Goal: Information Seeking & Learning: Compare options

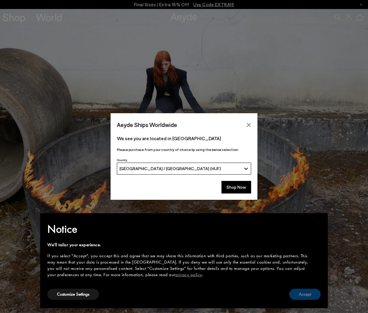
click at [311, 294] on button "Accept" at bounding box center [304, 294] width 31 height 11
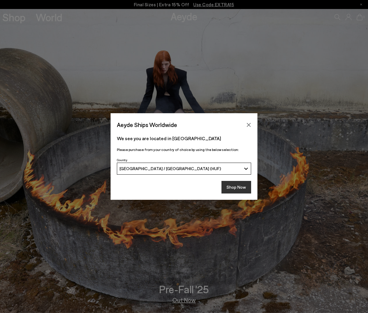
click at [236, 188] on button "Shop Now" at bounding box center [236, 187] width 30 height 13
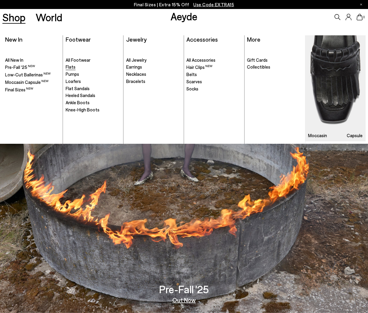
click at [75, 66] on span "Flats" at bounding box center [71, 66] width 10 height 5
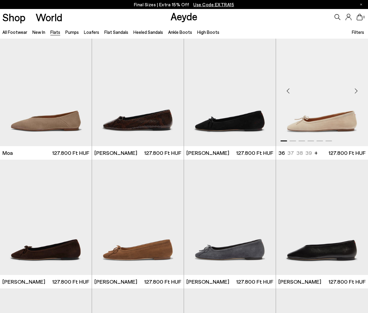
scroll to position [901, 0]
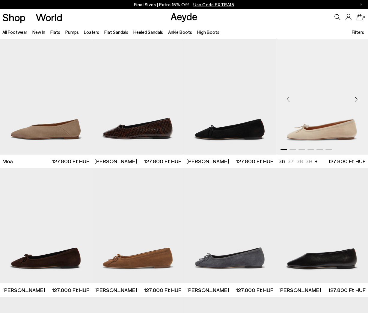
click at [323, 103] on img "1 / 6" at bounding box center [322, 96] width 92 height 115
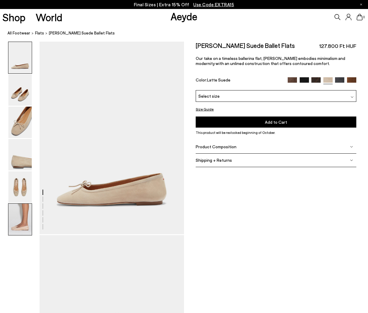
click at [22, 215] on img at bounding box center [19, 219] width 23 height 31
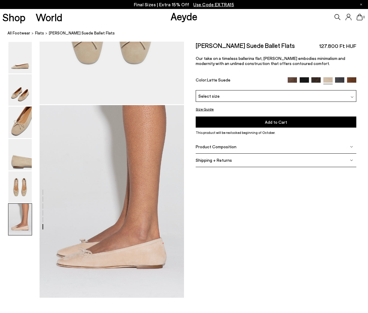
scroll to position [1009, 0]
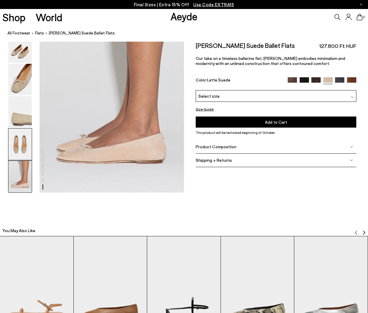
click at [24, 141] on img at bounding box center [19, 144] width 23 height 31
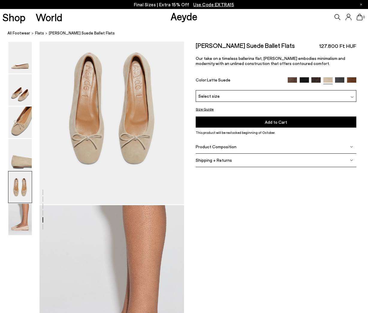
scroll to position [774, 0]
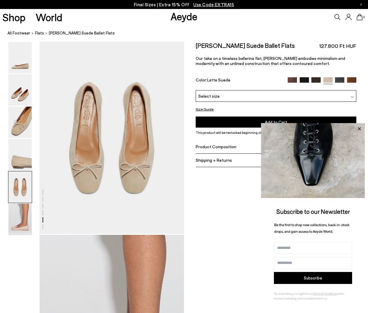
click at [359, 129] on icon at bounding box center [359, 129] width 8 height 8
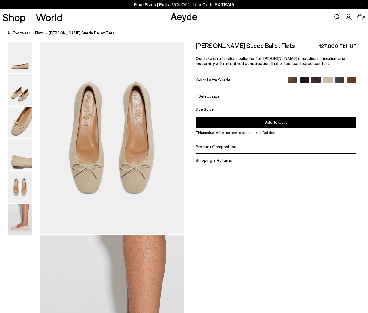
click at [240, 148] on div "Product Composition" at bounding box center [276, 146] width 160 height 13
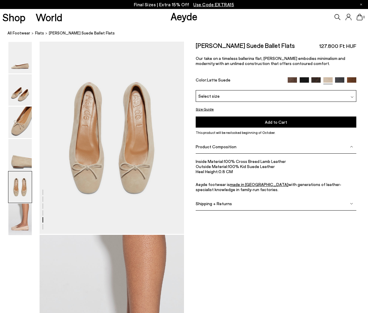
click at [288, 77] on img at bounding box center [292, 81] width 9 height 9
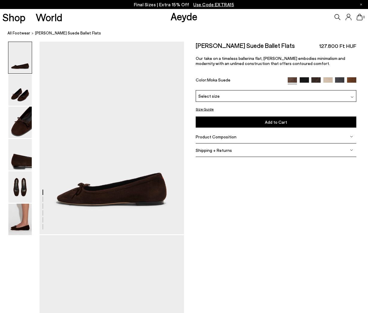
click at [223, 138] on span "Product Composition" at bounding box center [216, 136] width 41 height 5
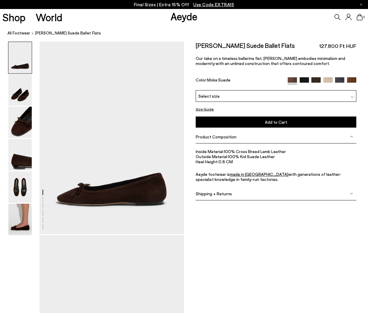
click at [215, 3] on span "Use Code EXTRA15" at bounding box center [213, 4] width 41 height 5
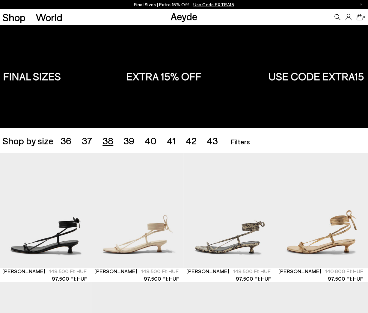
click at [109, 140] on span "38" at bounding box center [107, 140] width 11 height 11
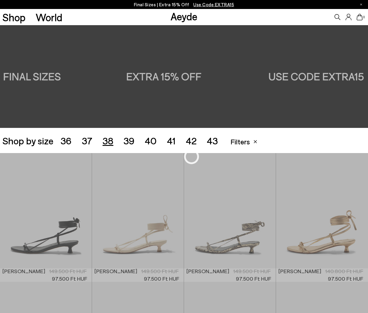
scroll to position [102, 0]
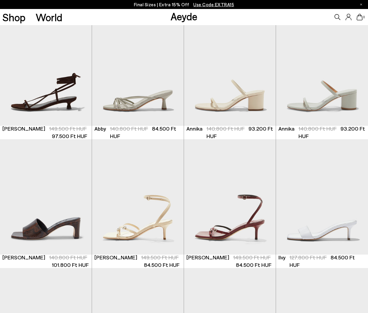
scroll to position [263, 0]
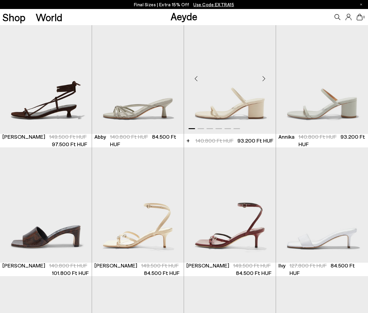
click at [263, 79] on div "Next slide" at bounding box center [264, 79] width 18 height 18
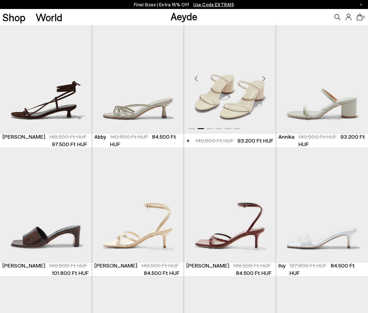
click at [263, 79] on div "Next slide" at bounding box center [264, 79] width 18 height 18
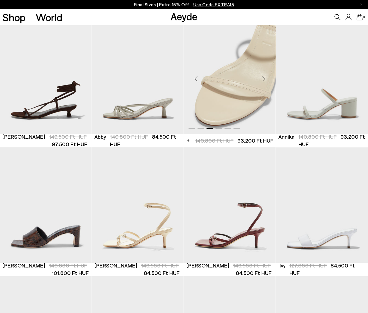
click at [263, 79] on div "Next slide" at bounding box center [264, 79] width 18 height 18
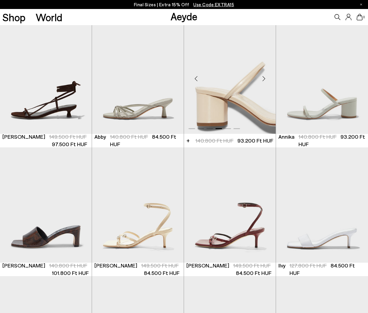
click at [263, 79] on div "Next slide" at bounding box center [264, 79] width 18 height 18
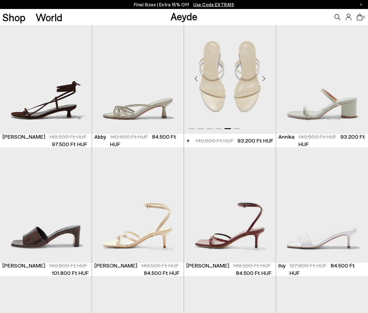
click at [263, 79] on div "Next slide" at bounding box center [264, 79] width 18 height 18
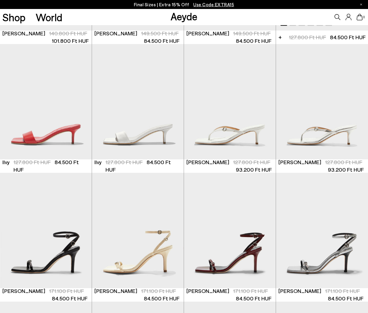
scroll to position [496, 0]
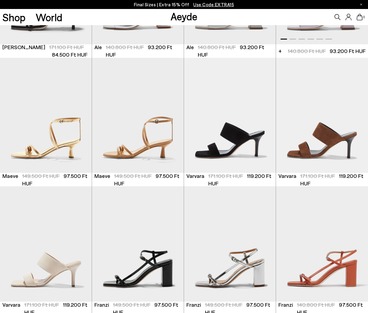
scroll to position [1135, 0]
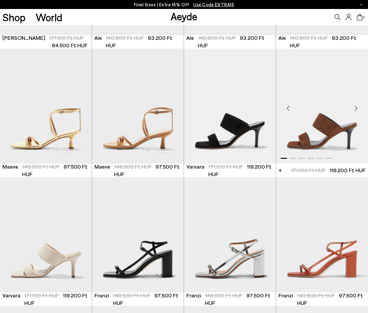
click at [324, 110] on img "1 / 6" at bounding box center [322, 106] width 92 height 115
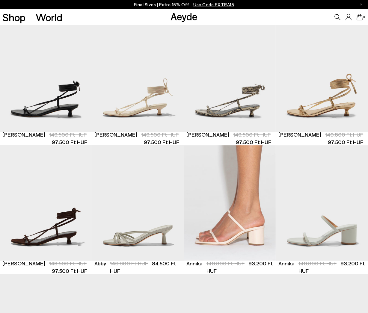
scroll to position [96, 0]
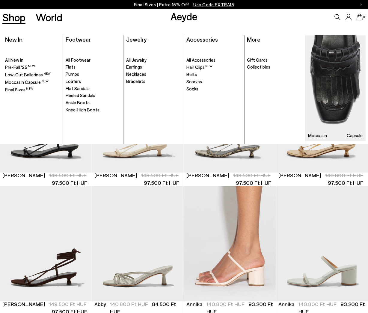
scroll to position [102, 0]
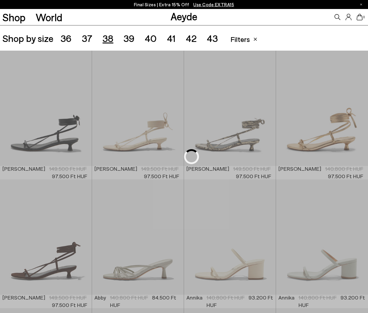
scroll to position [45, 0]
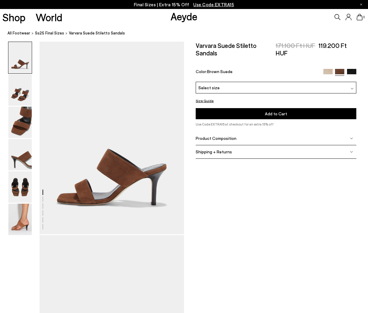
click at [259, 84] on div "Select size" at bounding box center [276, 88] width 160 height 12
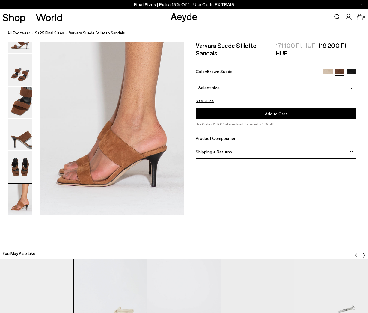
scroll to position [987, 0]
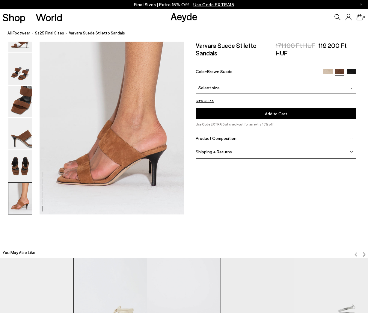
click at [221, 139] on span "Product Composition" at bounding box center [216, 138] width 41 height 5
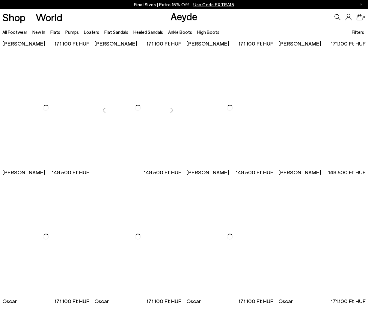
scroll to position [885, 0]
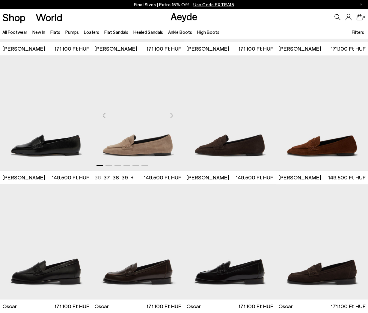
click at [155, 110] on img "1 / 6" at bounding box center [138, 112] width 92 height 115
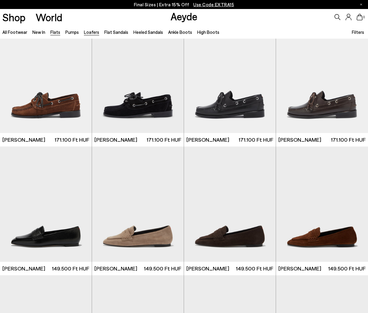
scroll to position [791, 0]
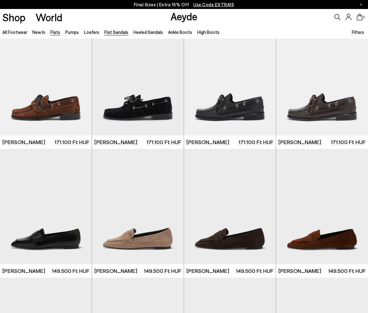
click at [114, 33] on link "Flat Sandals" at bounding box center [116, 31] width 24 height 5
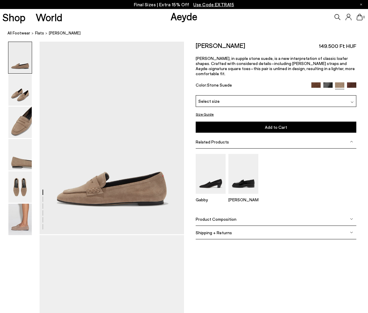
click at [225, 217] on span "Product Composition" at bounding box center [216, 219] width 41 height 5
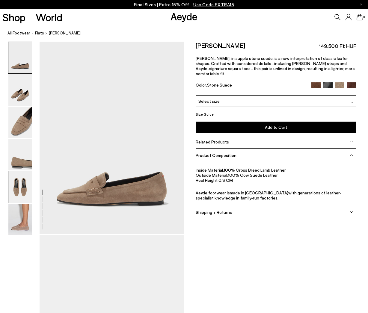
click at [19, 183] on img at bounding box center [19, 186] width 23 height 31
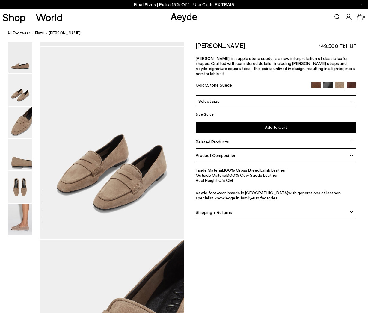
scroll to position [188, 0]
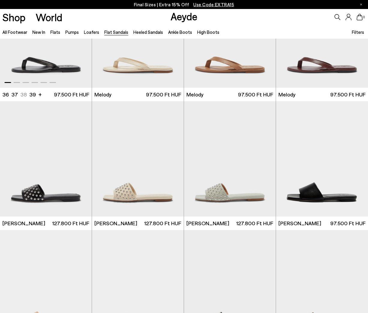
scroll to position [195, 0]
click at [65, 70] on img "1 / 6" at bounding box center [46, 29] width 92 height 115
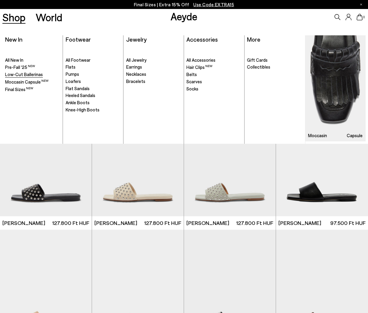
click at [34, 72] on span "Low-Cut Ballerinas" at bounding box center [24, 74] width 38 height 5
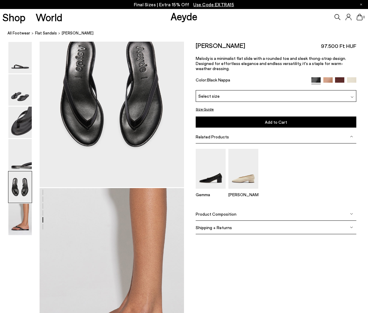
scroll to position [908, 0]
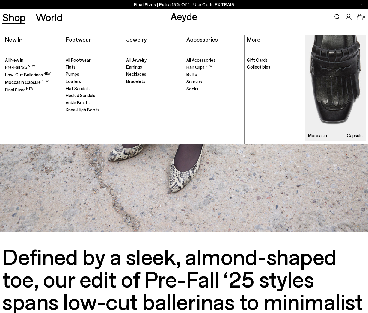
click at [81, 60] on span "All Footwear" at bounding box center [78, 59] width 25 height 5
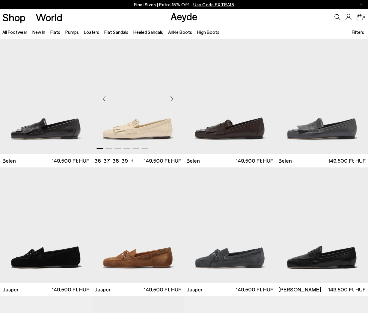
click at [162, 96] on img "1 / 6" at bounding box center [138, 96] width 92 height 115
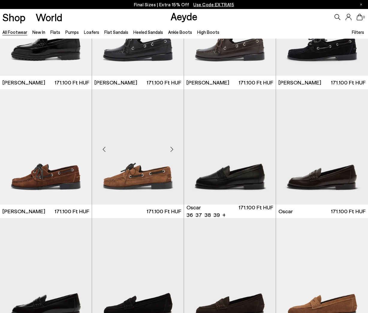
scroll to position [467, 0]
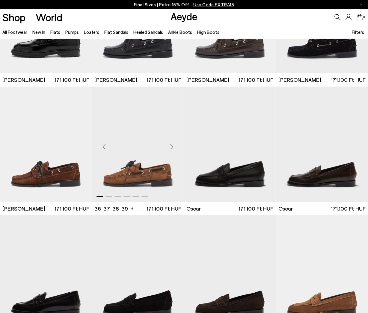
click at [143, 142] on img "1 / 6" at bounding box center [138, 144] width 92 height 115
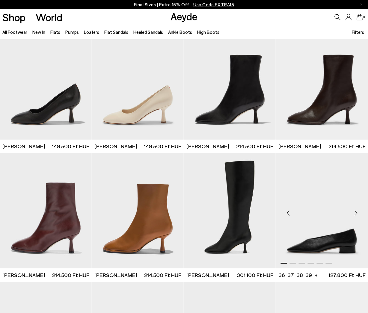
scroll to position [2461, 0]
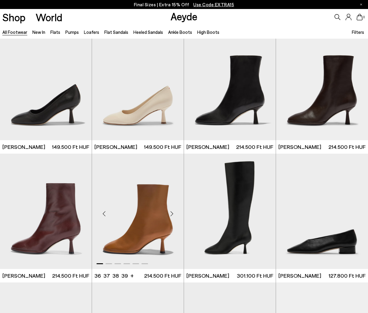
click at [150, 205] on img "1 / 6" at bounding box center [138, 211] width 92 height 115
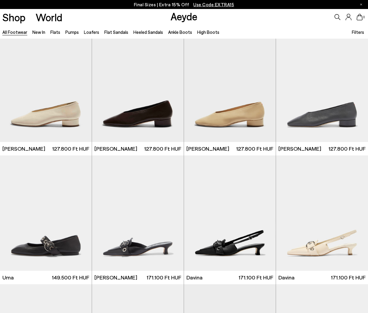
scroll to position [2719, 0]
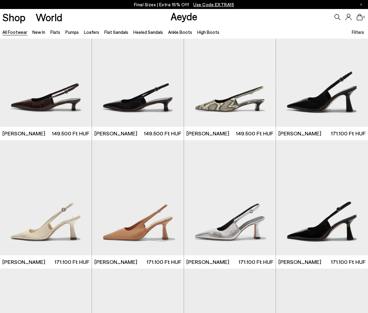
scroll to position [3505, 0]
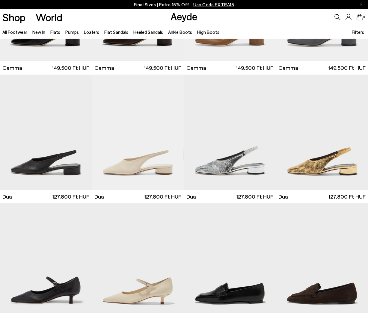
scroll to position [4990, 0]
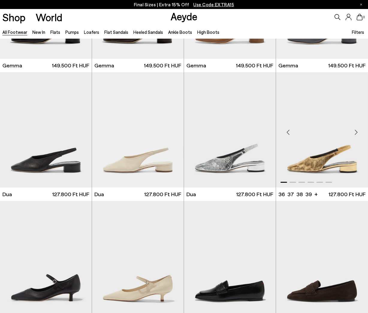
click at [317, 149] on img "1 / 6" at bounding box center [322, 129] width 92 height 115
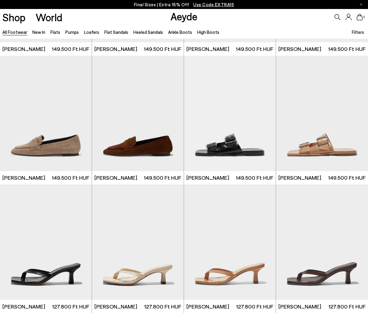
scroll to position [5266, 0]
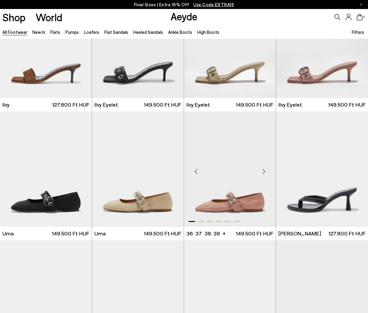
scroll to position [5724, 0]
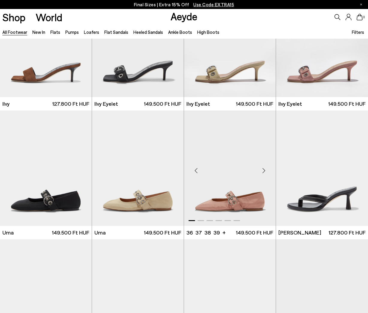
click at [232, 163] on img "1 / 6" at bounding box center [230, 168] width 92 height 115
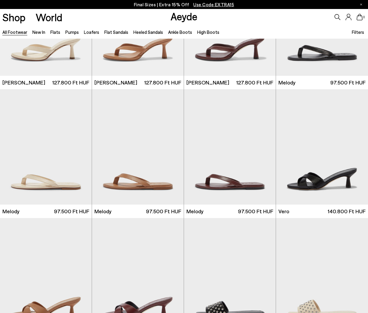
scroll to position [6001, 0]
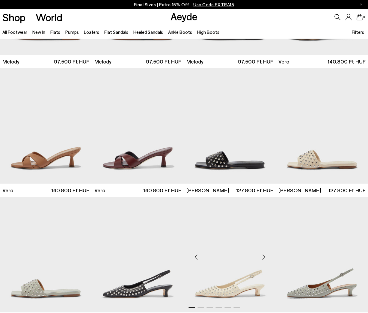
scroll to position [6248, 0]
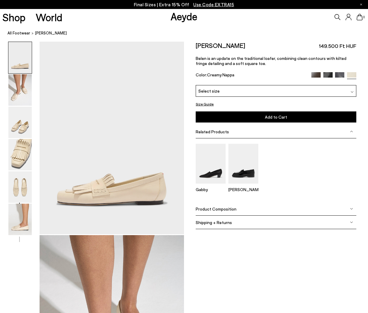
click at [213, 210] on span "Product Composition" at bounding box center [216, 208] width 41 height 5
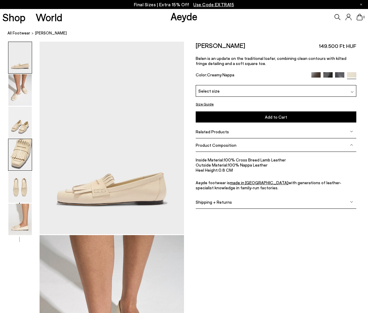
click at [21, 157] on img at bounding box center [19, 154] width 23 height 31
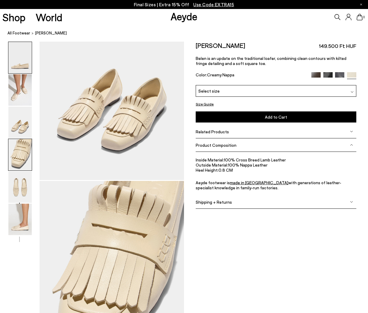
scroll to position [581, 0]
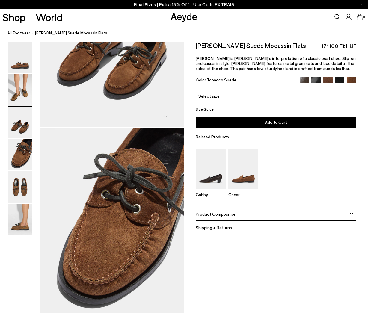
scroll to position [494, 0]
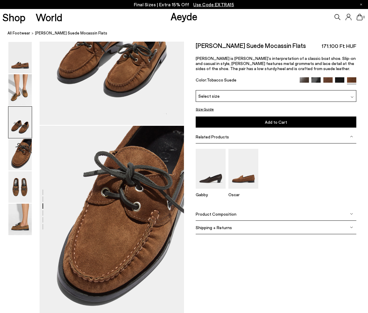
click at [219, 213] on span "Product Composition" at bounding box center [216, 213] width 41 height 5
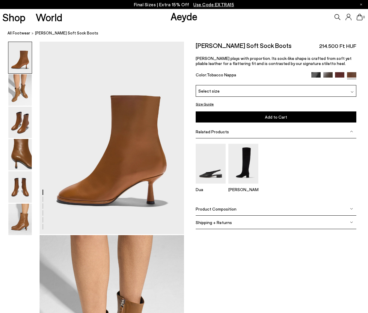
click at [228, 208] on span "Product Composition" at bounding box center [216, 208] width 41 height 5
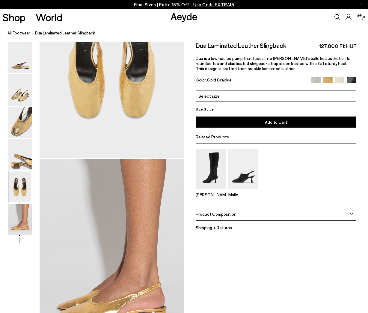
scroll to position [850, 0]
click at [235, 216] on div "Product Composition" at bounding box center [276, 213] width 160 height 13
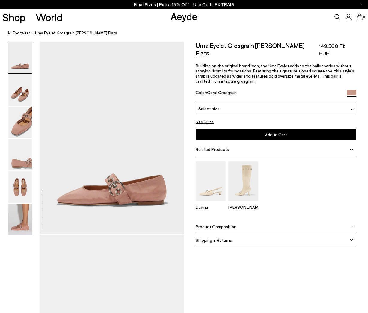
click at [229, 224] on span "Product Composition" at bounding box center [216, 226] width 41 height 5
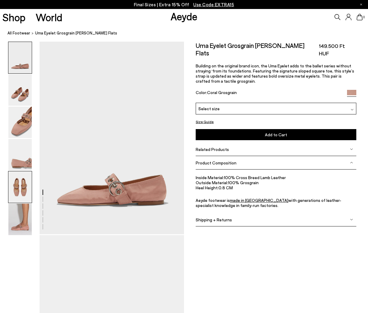
click at [20, 187] on img at bounding box center [19, 186] width 23 height 31
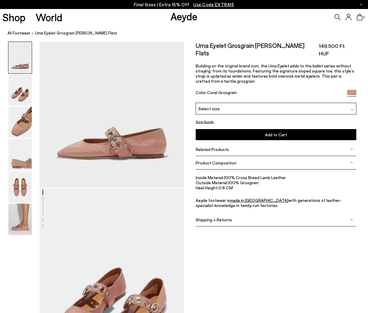
scroll to position [44, 0]
